Goal: Task Accomplishment & Management: Use online tool/utility

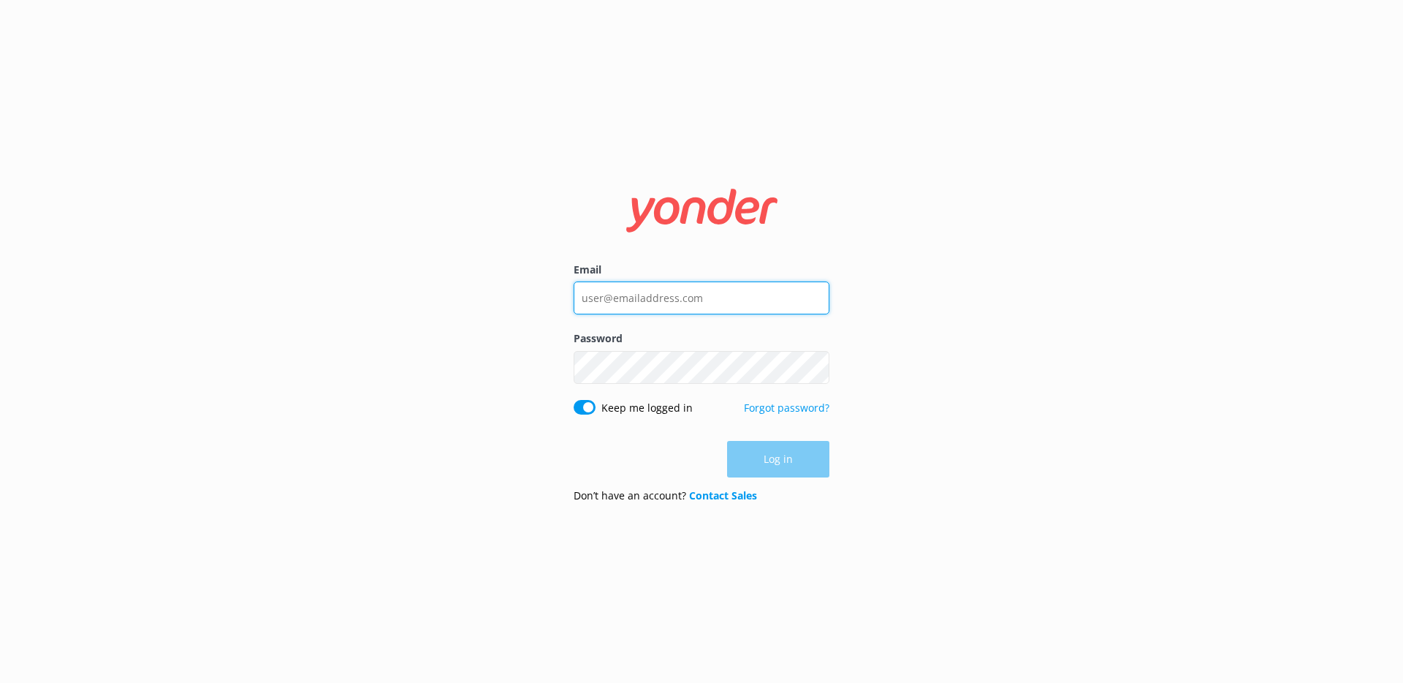
type input "[PERSON_NAME][EMAIL_ADDRESS][DOMAIN_NAME]"
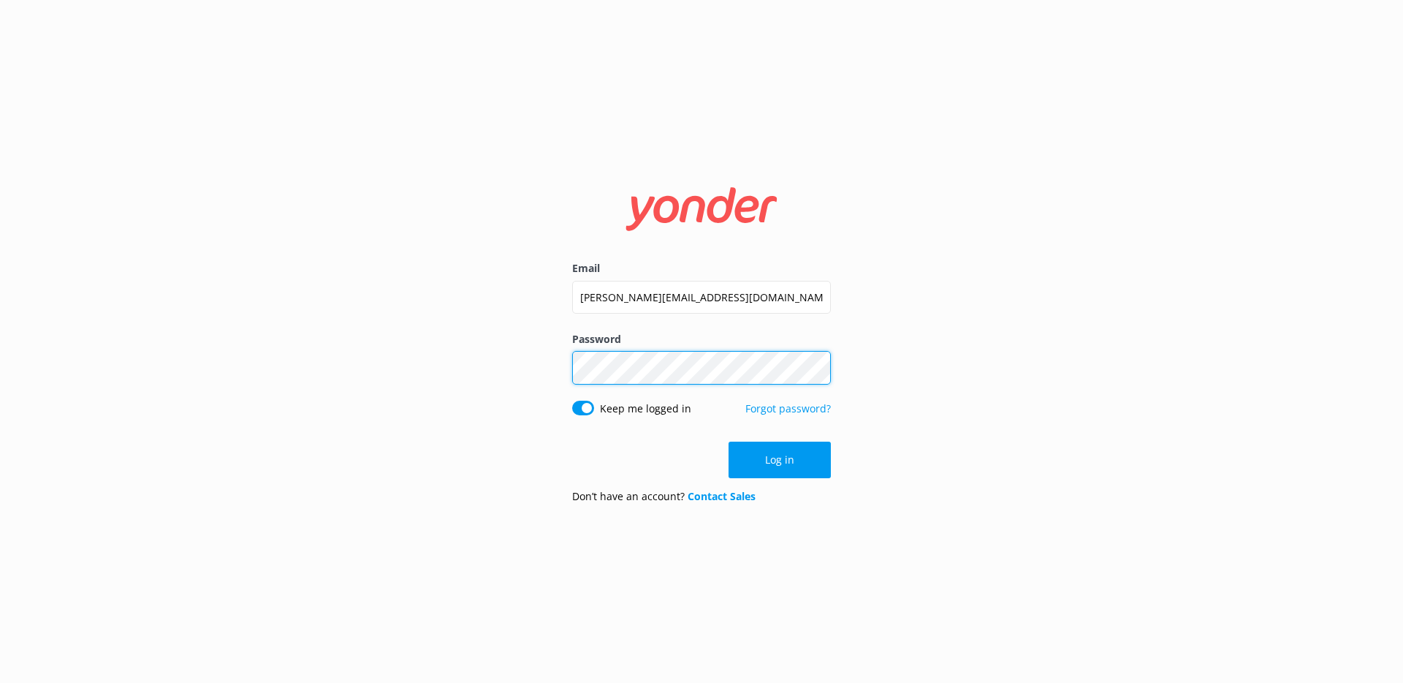
click button "Log in" at bounding box center [780, 459] width 102 height 37
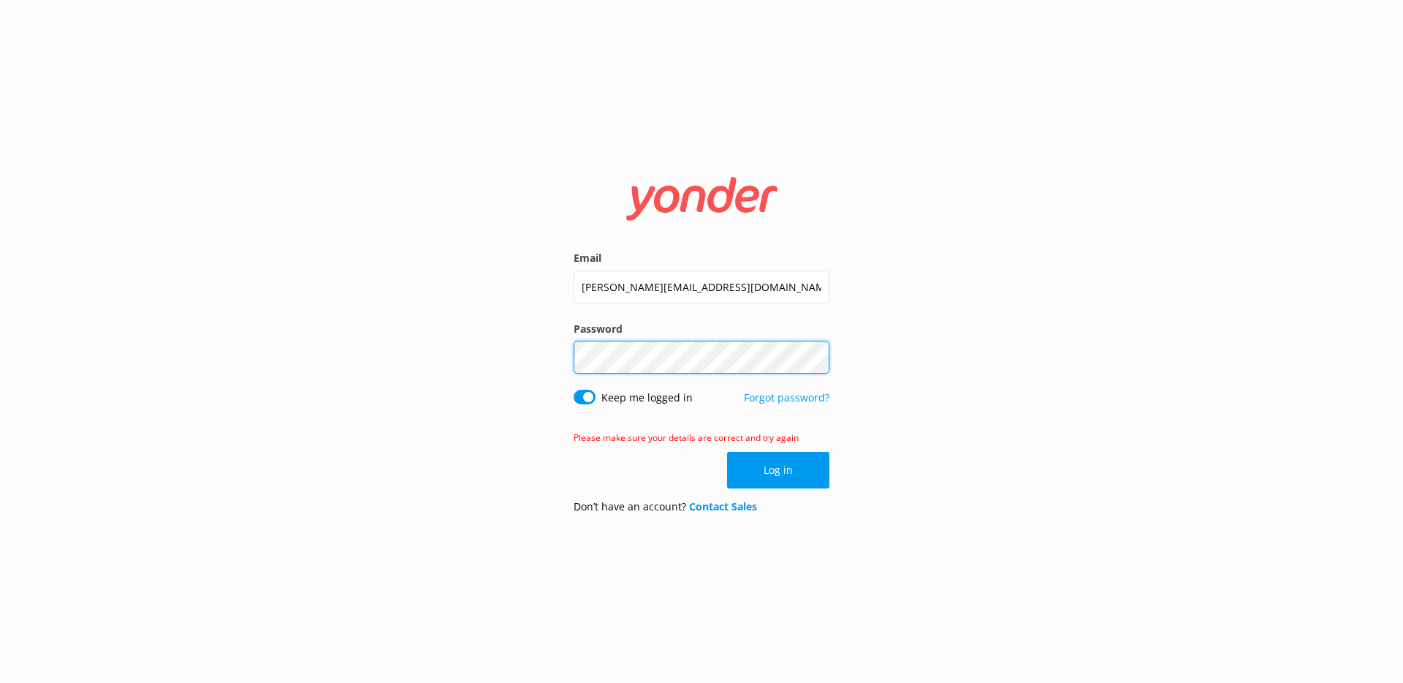
click button "Log in" at bounding box center [778, 470] width 102 height 37
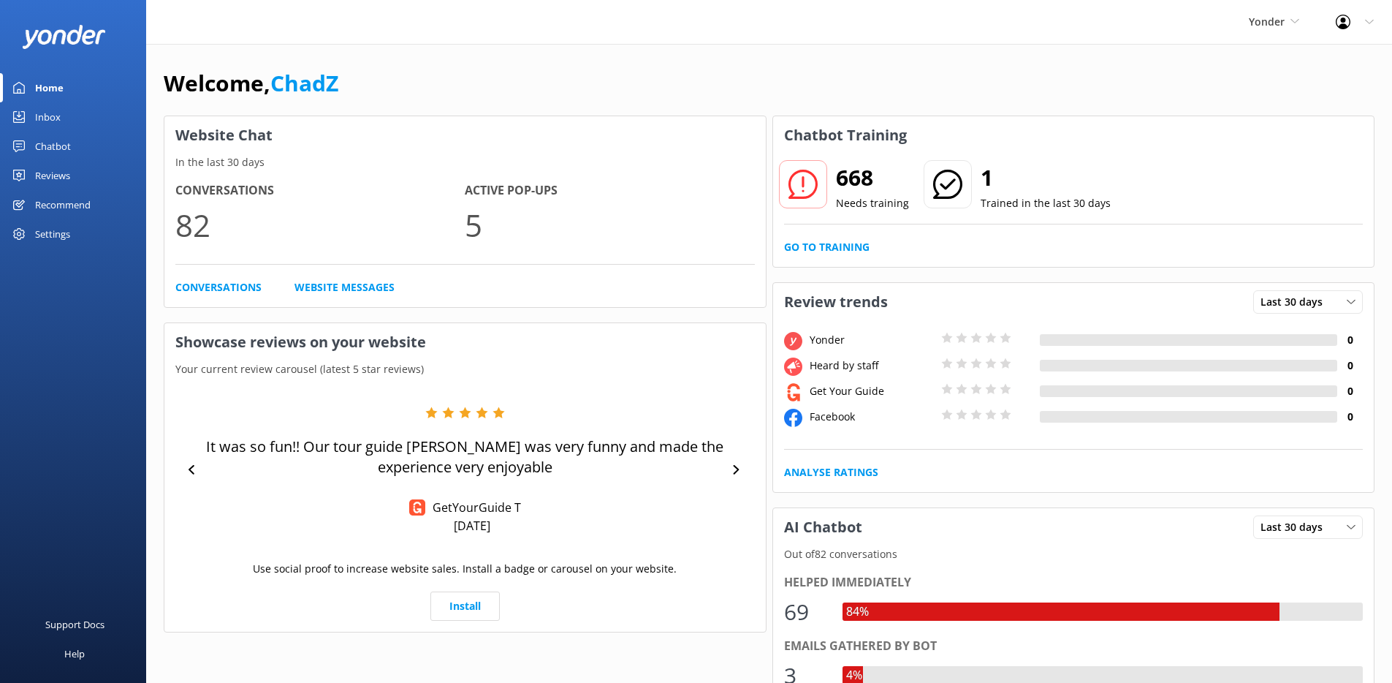
click at [68, 145] on div "Chatbot" at bounding box center [53, 146] width 36 height 29
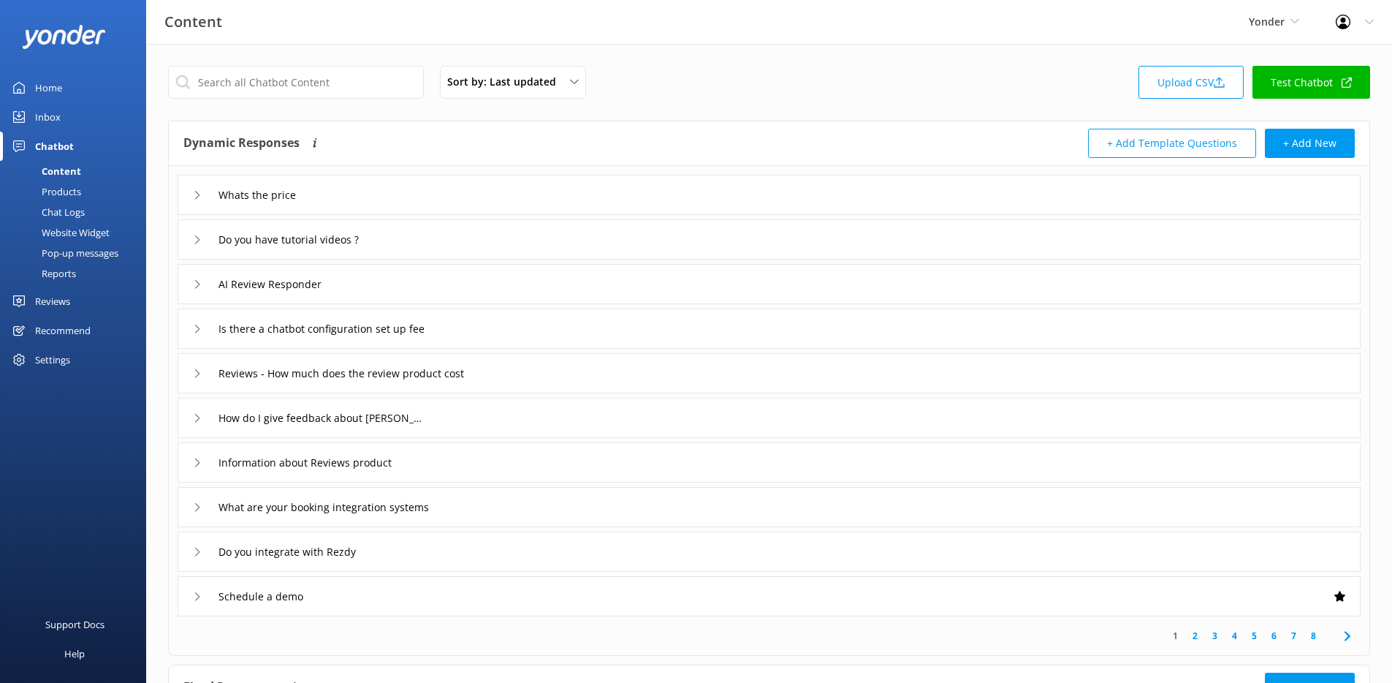
click at [84, 235] on div "Website Widget" at bounding box center [59, 232] width 101 height 20
